Goal: Transaction & Acquisition: Purchase product/service

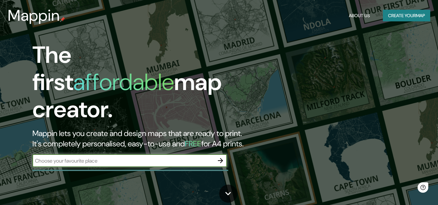
click at [222, 158] on icon "button" at bounding box center [220, 160] width 5 height 5
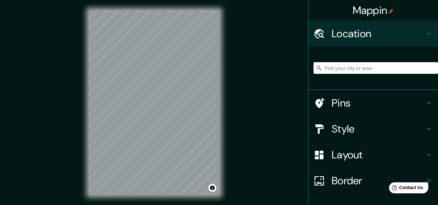
click at [338, 67] on input "Pick your city or area" at bounding box center [375, 68] width 124 height 12
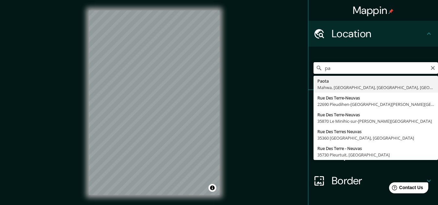
type input "p"
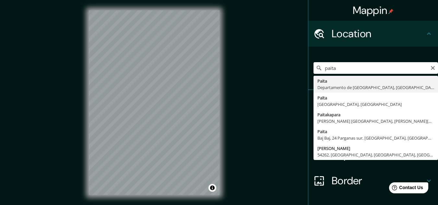
type input "Paita, Departamento de Piura, Perú"
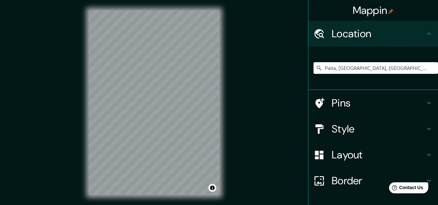
click at [336, 124] on h4 "Style" at bounding box center [377, 128] width 93 height 13
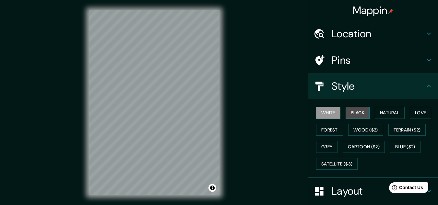
click at [350, 116] on button "Black" at bounding box center [357, 113] width 24 height 12
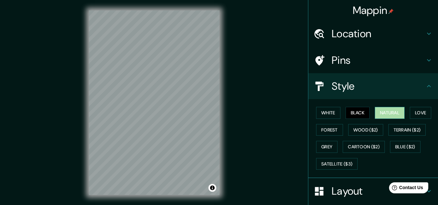
click at [376, 112] on button "Natural" at bounding box center [389, 113] width 30 height 12
click at [414, 112] on button "Love" at bounding box center [419, 113] width 21 height 12
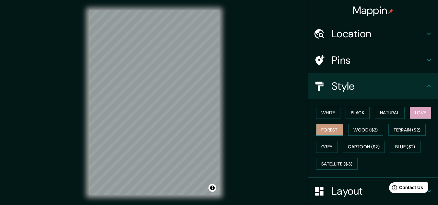
click at [329, 129] on button "Forest" at bounding box center [329, 130] width 27 height 12
click at [358, 128] on button "Wood ($2)" at bounding box center [365, 130] width 35 height 12
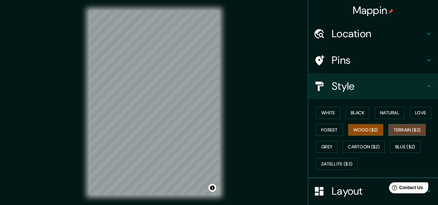
click at [404, 132] on button "Terrain ($2)" at bounding box center [407, 130] width 38 height 12
click at [357, 127] on button "Wood ($2)" at bounding box center [365, 130] width 35 height 12
click at [401, 133] on button "Terrain ($2)" at bounding box center [407, 130] width 38 height 12
click at [319, 146] on button "Grey" at bounding box center [326, 147] width 21 height 12
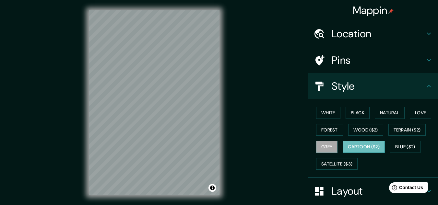
click at [354, 144] on button "Cartoon ($2)" at bounding box center [363, 147] width 42 height 12
click at [394, 147] on button "Blue ($2)" at bounding box center [405, 147] width 30 height 12
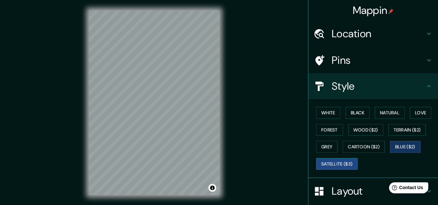
click at [336, 164] on button "Satellite ($3)" at bounding box center [336, 164] width 41 height 12
click at [330, 114] on button "White" at bounding box center [328, 113] width 24 height 12
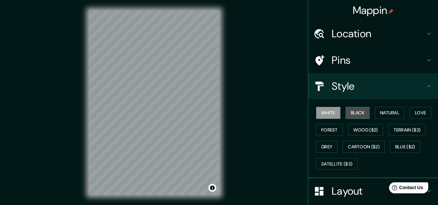
click at [347, 114] on button "Black" at bounding box center [357, 113] width 24 height 12
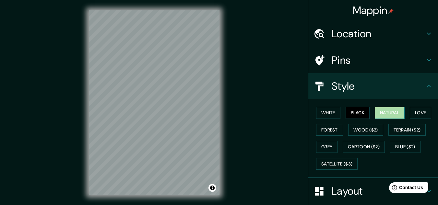
click at [384, 113] on button "Natural" at bounding box center [389, 113] width 30 height 12
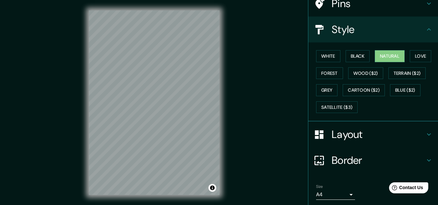
scroll to position [79, 0]
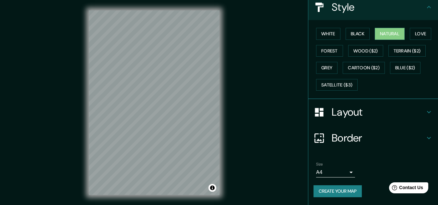
click at [332, 189] on button "Create your map" at bounding box center [337, 191] width 48 height 12
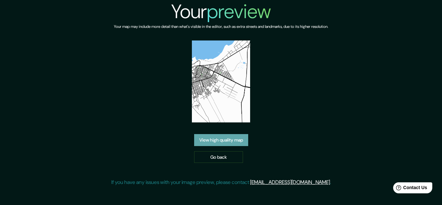
click at [221, 140] on link "View high quality map" at bounding box center [221, 140] width 54 height 12
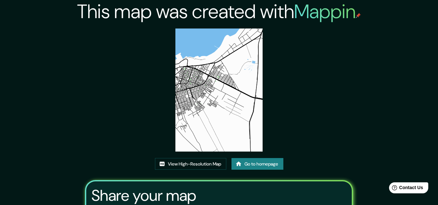
click at [251, 166] on link "Go to homepage" at bounding box center [257, 164] width 52 height 12
click at [170, 164] on link "View High-Resolution Map" at bounding box center [190, 164] width 71 height 12
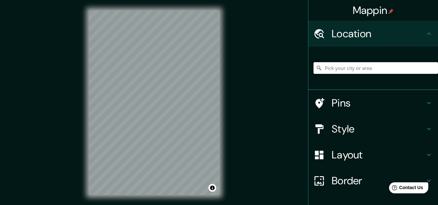
click at [369, 64] on input "Pick your city or area" at bounding box center [375, 68] width 124 height 12
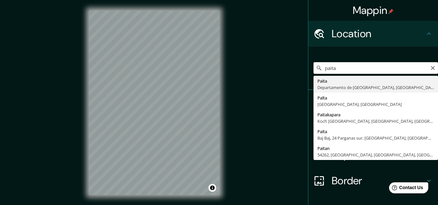
type input "Paita, [GEOGRAPHIC_DATA], [GEOGRAPHIC_DATA]"
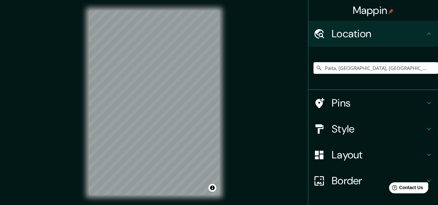
click at [339, 127] on h4 "Style" at bounding box center [377, 128] width 93 height 13
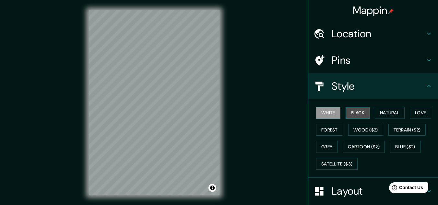
click at [361, 113] on button "Black" at bounding box center [357, 113] width 24 height 12
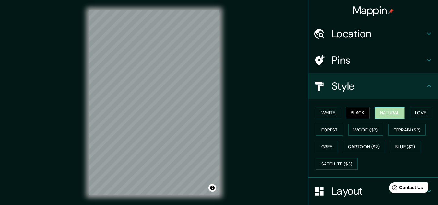
click at [381, 113] on button "Natural" at bounding box center [389, 113] width 30 height 12
click at [413, 112] on button "Love" at bounding box center [419, 113] width 21 height 12
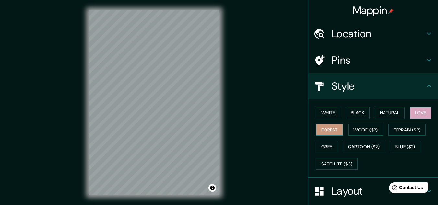
click at [332, 130] on button "Forest" at bounding box center [329, 130] width 27 height 12
click at [351, 129] on button "Wood ($2)" at bounding box center [365, 130] width 35 height 12
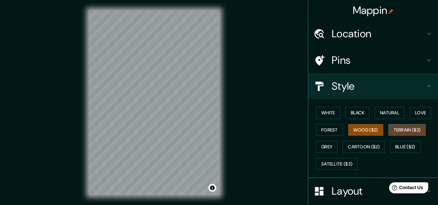
click at [397, 130] on button "Terrain ($2)" at bounding box center [407, 130] width 38 height 12
click at [414, 115] on button "Love" at bounding box center [419, 113] width 21 height 12
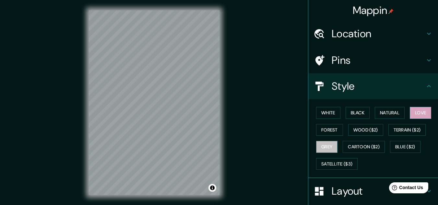
click at [321, 143] on button "Grey" at bounding box center [326, 147] width 21 height 12
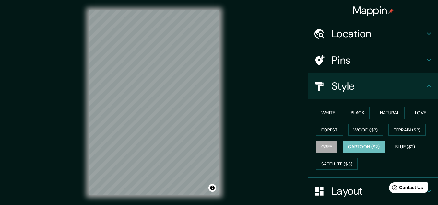
click at [350, 144] on button "Cartoon ($2)" at bounding box center [363, 147] width 42 height 12
click at [390, 145] on button "Blue ($2)" at bounding box center [405, 147] width 30 height 12
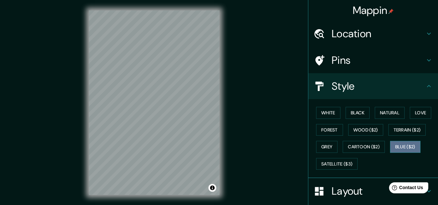
click at [396, 148] on button "Blue ($2)" at bounding box center [405, 147] width 30 height 12
click at [415, 115] on button "Love" at bounding box center [419, 113] width 21 height 12
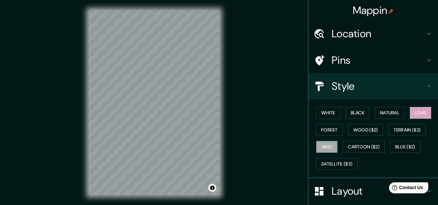
click at [325, 146] on button "Grey" at bounding box center [326, 147] width 21 height 12
click at [327, 130] on button "Forest" at bounding box center [329, 130] width 27 height 12
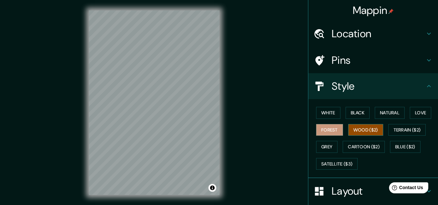
click at [350, 127] on button "Wood ($2)" at bounding box center [365, 130] width 35 height 12
click at [394, 134] on button "Terrain ($2)" at bounding box center [407, 130] width 38 height 12
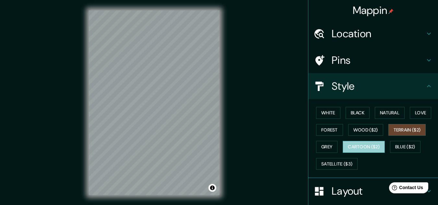
click at [369, 145] on button "Cartoon ($2)" at bounding box center [363, 147] width 42 height 12
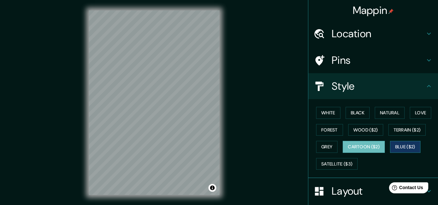
click at [394, 144] on button "Blue ($2)" at bounding box center [405, 147] width 30 height 12
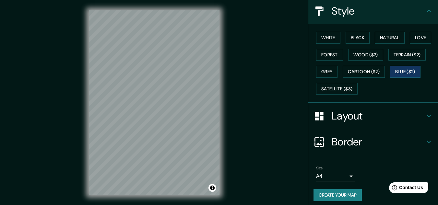
scroll to position [79, 0]
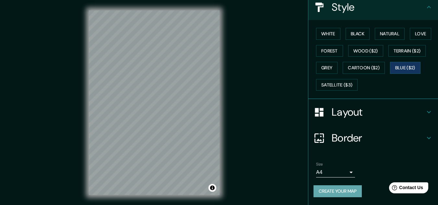
click at [334, 194] on button "Create your map" at bounding box center [337, 191] width 48 height 12
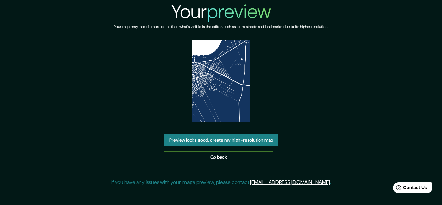
click at [219, 156] on link "Go back" at bounding box center [218, 157] width 109 height 12
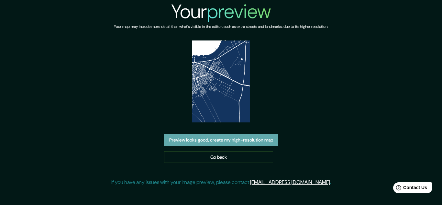
click at [192, 143] on button "Preview looks good, create my high-resolution map" at bounding box center [221, 140] width 114 height 12
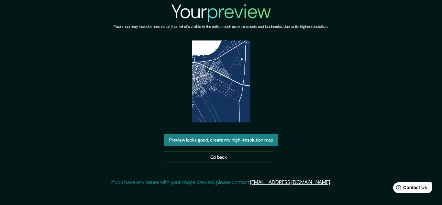
click at [221, 95] on img at bounding box center [221, 81] width 58 height 82
click at [216, 136] on button "Preview looks good, create my high-resolution map" at bounding box center [221, 140] width 114 height 12
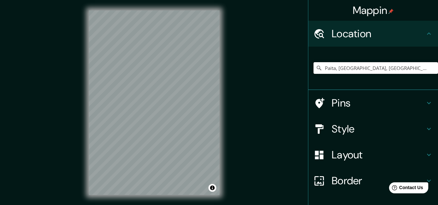
click at [340, 69] on input "Paita, [GEOGRAPHIC_DATA], [GEOGRAPHIC_DATA]" at bounding box center [375, 68] width 124 height 12
click at [408, 63] on input "Paita, [GEOGRAPHIC_DATA], [GEOGRAPHIC_DATA]" at bounding box center [375, 68] width 124 height 12
click at [408, 64] on input "Paita, [GEOGRAPHIC_DATA], [GEOGRAPHIC_DATA]" at bounding box center [375, 68] width 124 height 12
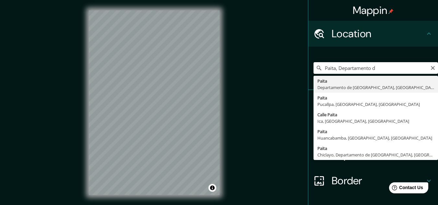
type input "Paita, Departamento de Piura, Perú"
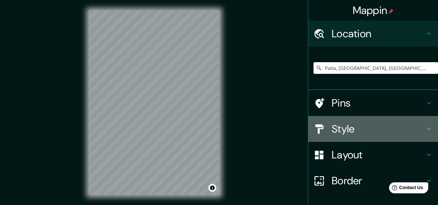
click at [336, 134] on h4 "Style" at bounding box center [377, 128] width 93 height 13
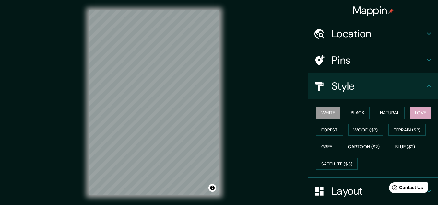
click at [416, 116] on button "Love" at bounding box center [419, 113] width 21 height 12
click at [320, 145] on button "Grey" at bounding box center [326, 147] width 21 height 12
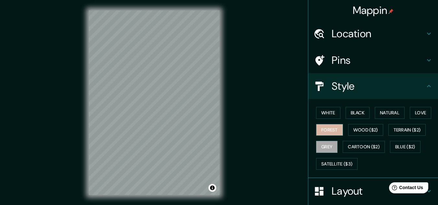
click at [325, 133] on button "Forest" at bounding box center [329, 130] width 27 height 12
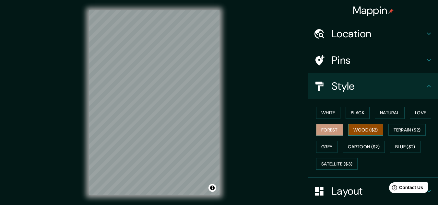
click at [351, 129] on button "Wood ($2)" at bounding box center [365, 130] width 35 height 12
drag, startPoint x: 342, startPoint y: 113, endPoint x: 349, endPoint y: 112, distance: 7.2
click at [345, 113] on button "Black" at bounding box center [357, 113] width 24 height 12
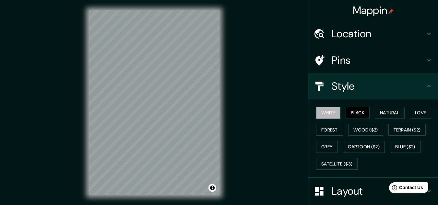
click at [327, 114] on button "White" at bounding box center [328, 113] width 24 height 12
click at [390, 129] on button "Terrain ($2)" at bounding box center [407, 130] width 38 height 12
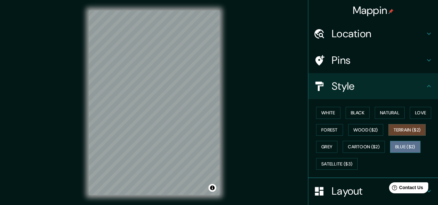
click at [394, 146] on button "Blue ($2)" at bounding box center [405, 147] width 30 height 12
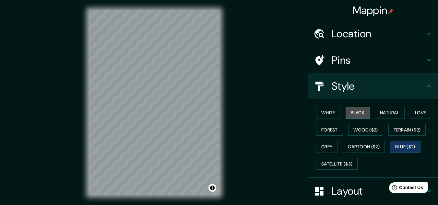
click at [348, 113] on button "Black" at bounding box center [357, 113] width 24 height 12
click at [397, 144] on button "Blue ($2)" at bounding box center [405, 147] width 30 height 12
click at [265, 153] on div "Mappin Location Paita, Departamento de Piura, Perú Pins Style White Black Natur…" at bounding box center [219, 108] width 438 height 216
